Goal: Information Seeking & Learning: Learn about a topic

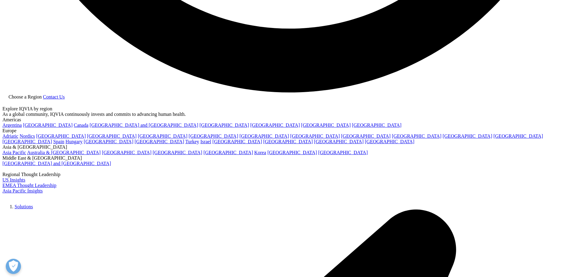
scroll to position [1792, 0]
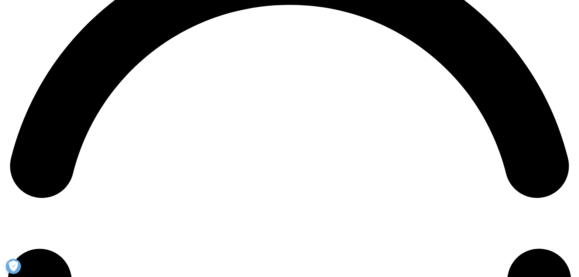
scroll to position [1276, 0]
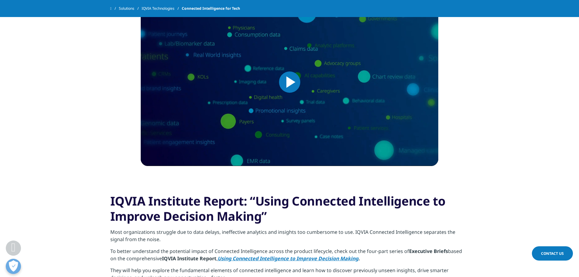
scroll to position [395, 0]
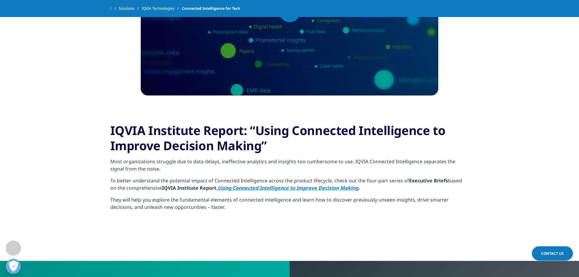
click at [274, 189] on strong "Using Connected Intelligence to Improve Decision Making" at bounding box center [288, 187] width 141 height 7
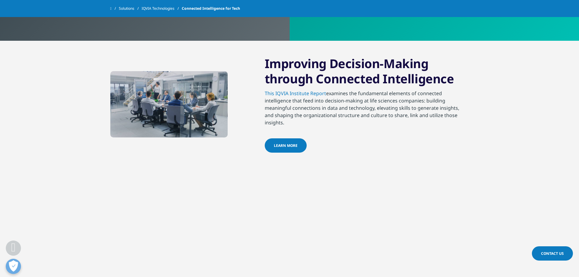
scroll to position [1119, 0]
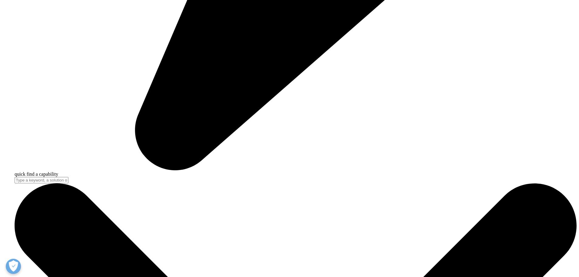
scroll to position [2370, 0]
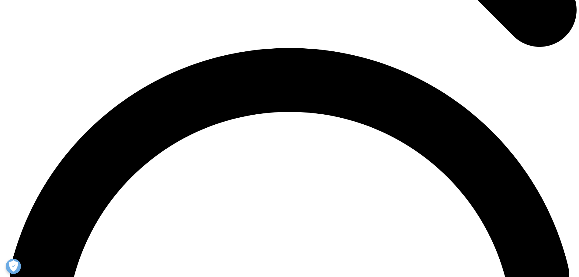
scroll to position [1124, 0]
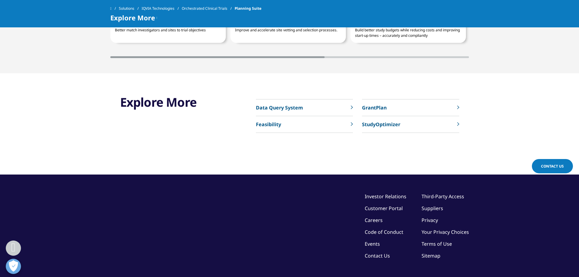
click at [259, 32] on p "Improve and accelerate site vetting and selection processes." at bounding box center [288, 28] width 106 height 10
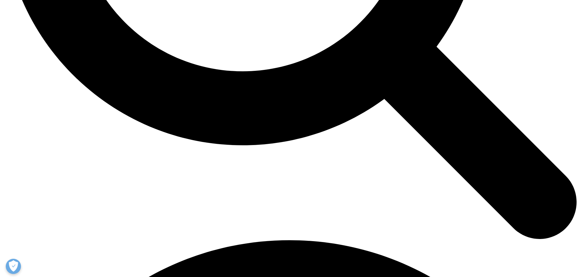
scroll to position [911, 0]
